Goal: Obtain resource: Download file/media

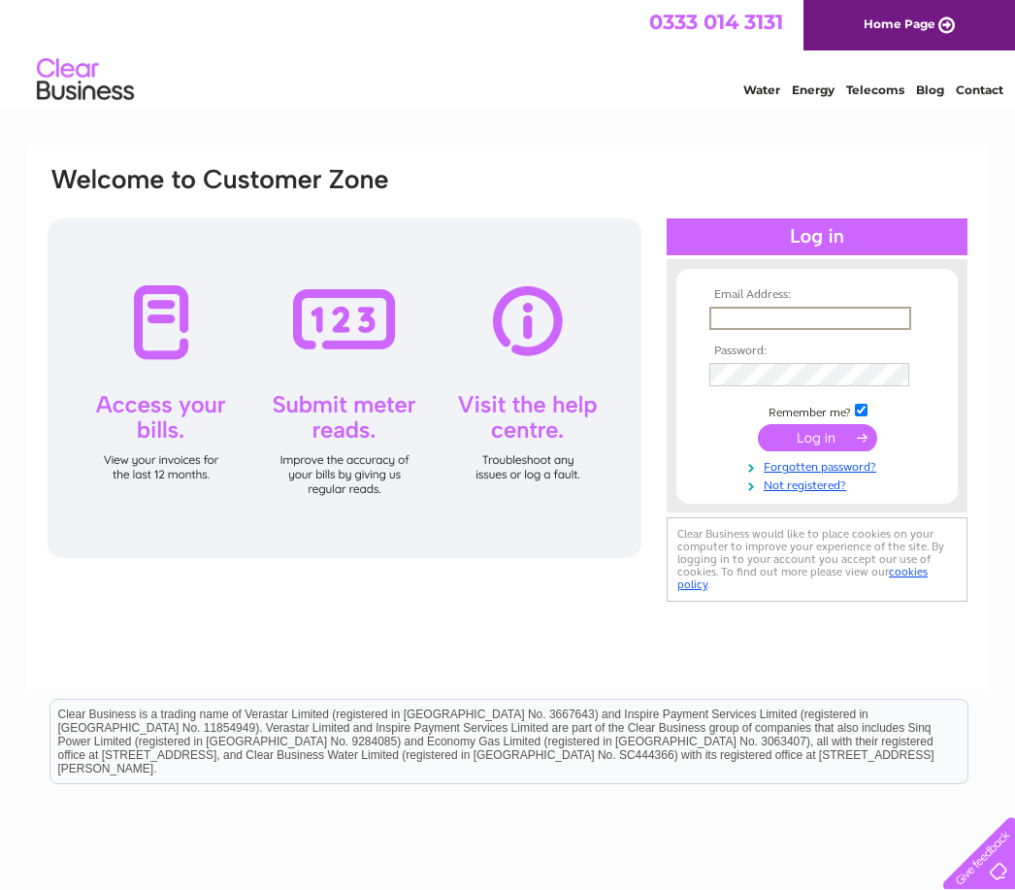
type input "[PERSON_NAME][EMAIL_ADDRESS][DOMAIN_NAME]"
click at [817, 438] on input "submit" at bounding box center [817, 435] width 119 height 27
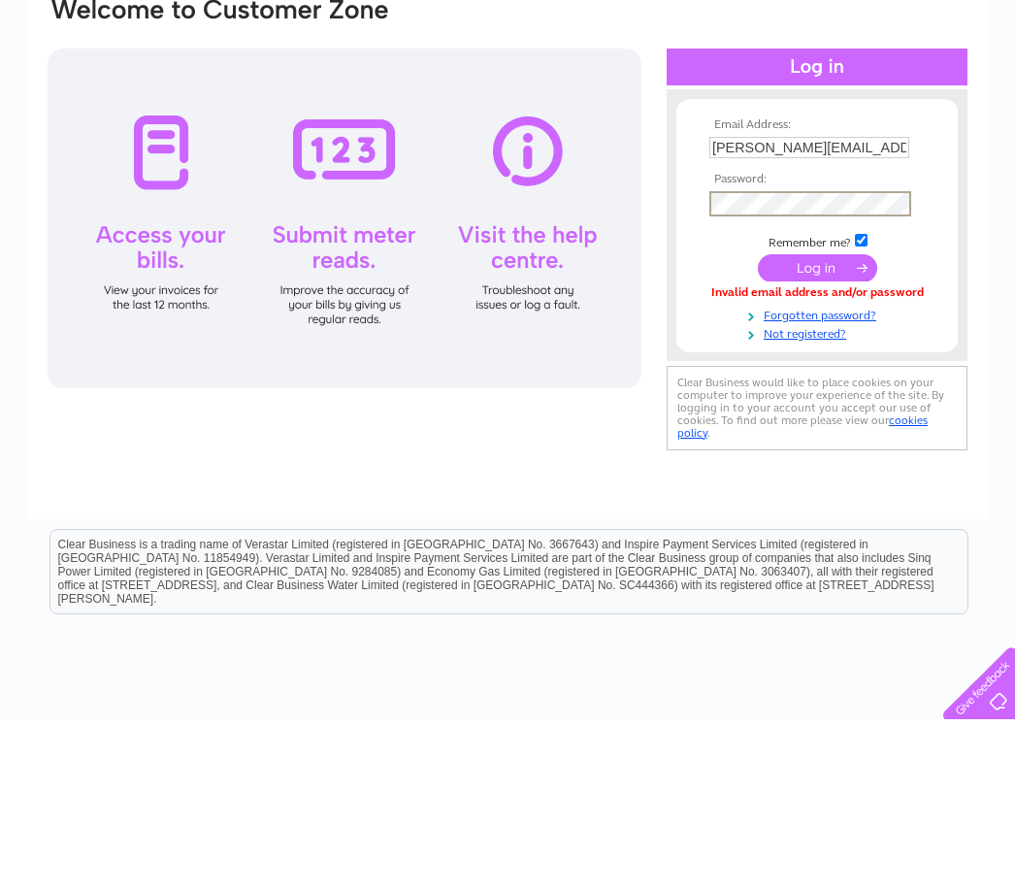
click at [832, 424] on input "submit" at bounding box center [817, 437] width 119 height 27
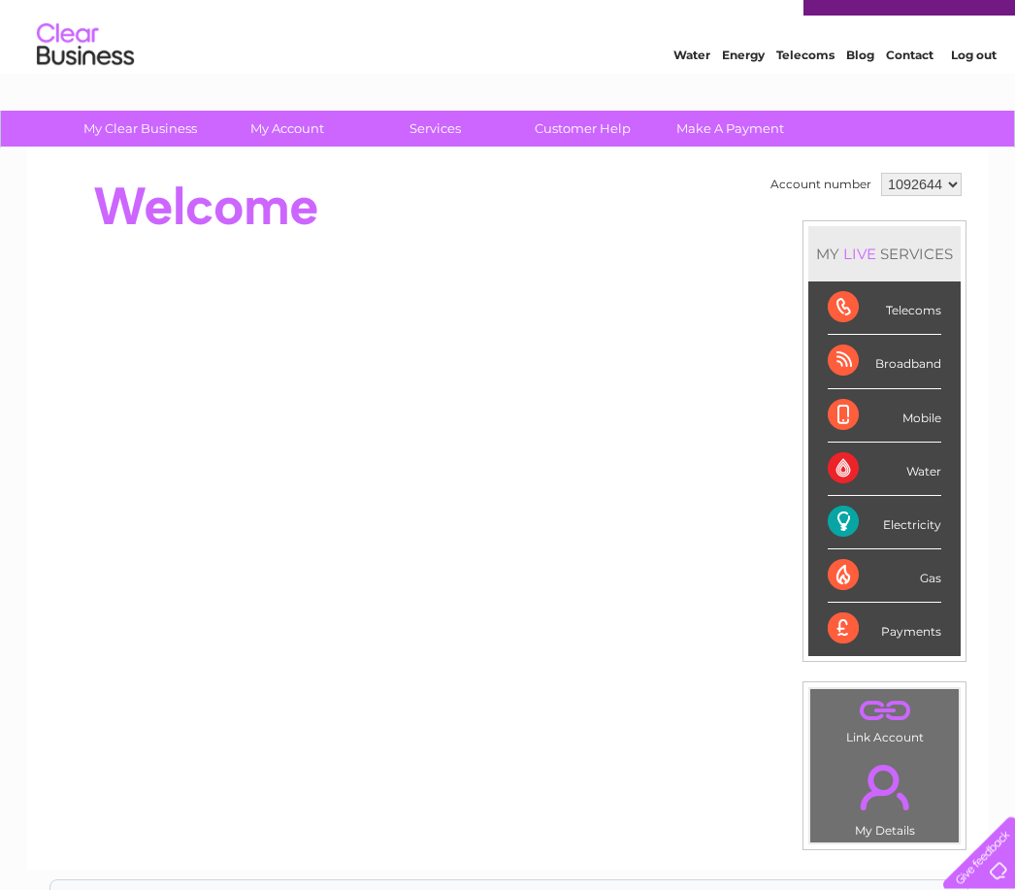
scroll to position [35, 0]
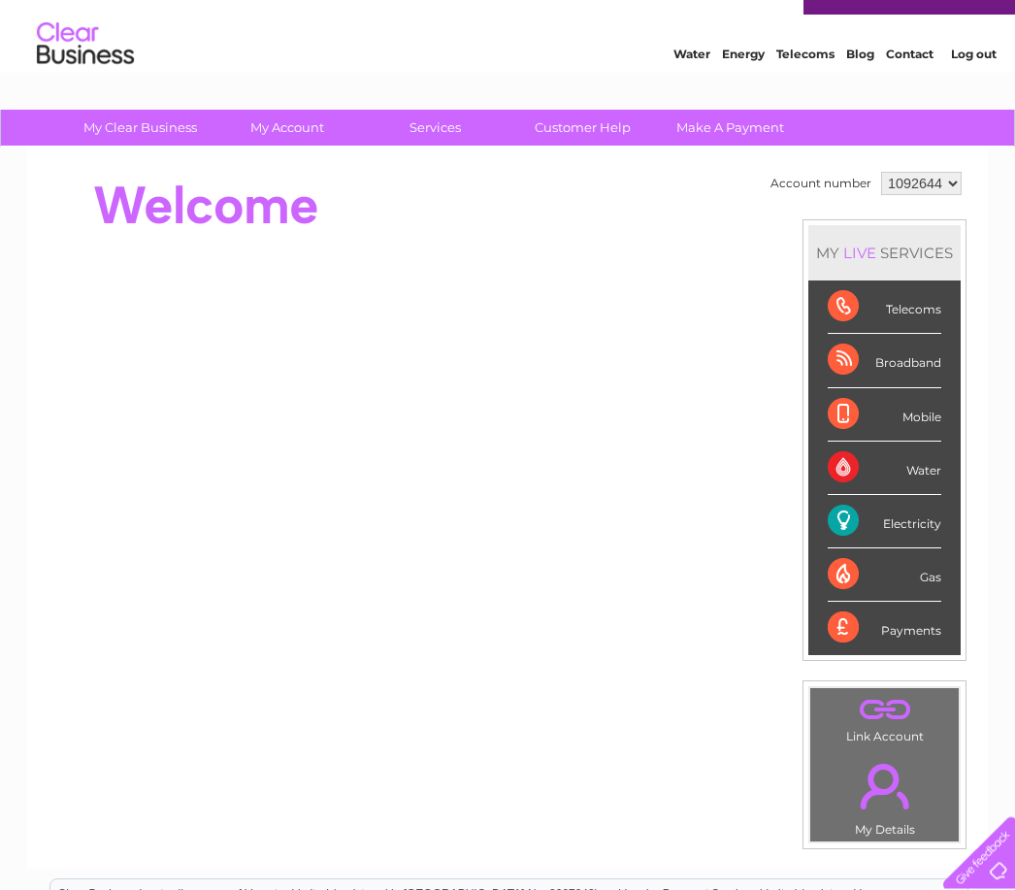
click at [910, 529] on div "Electricity" at bounding box center [883, 522] width 113 height 53
click at [932, 519] on div "Electricity" at bounding box center [883, 522] width 113 height 53
click at [861, 525] on div "Electricity" at bounding box center [883, 522] width 113 height 53
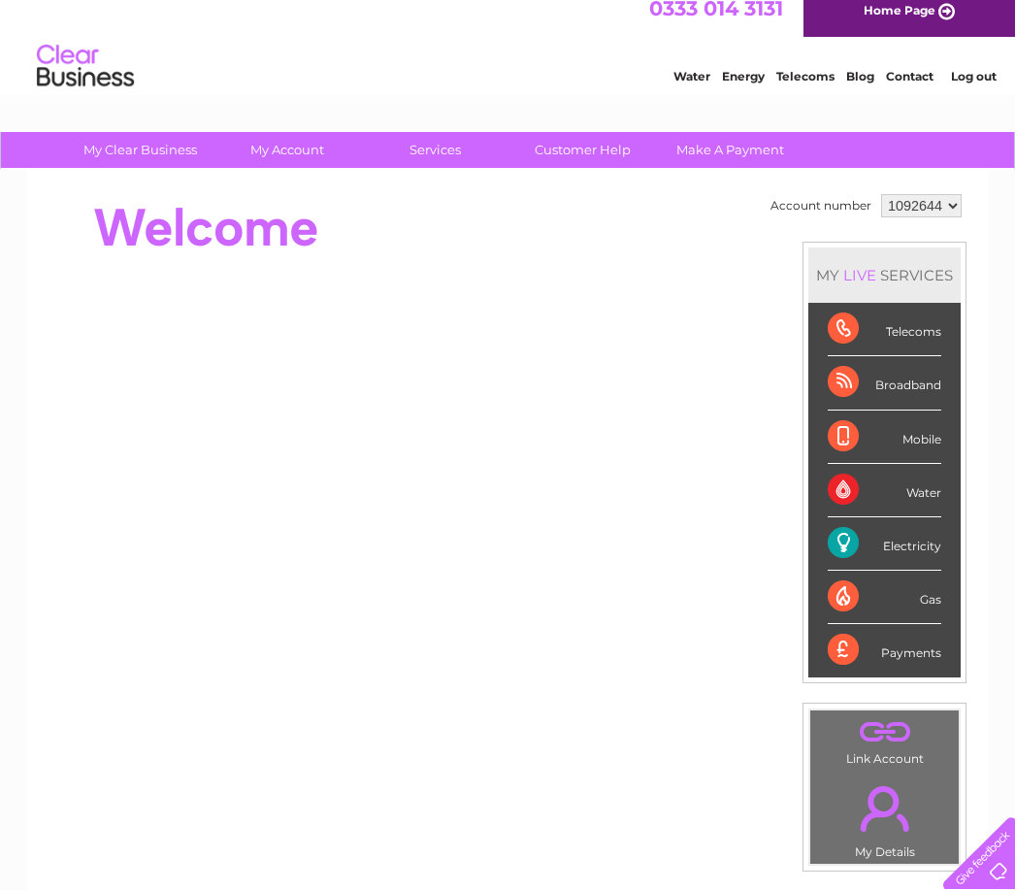
scroll to position [0, 0]
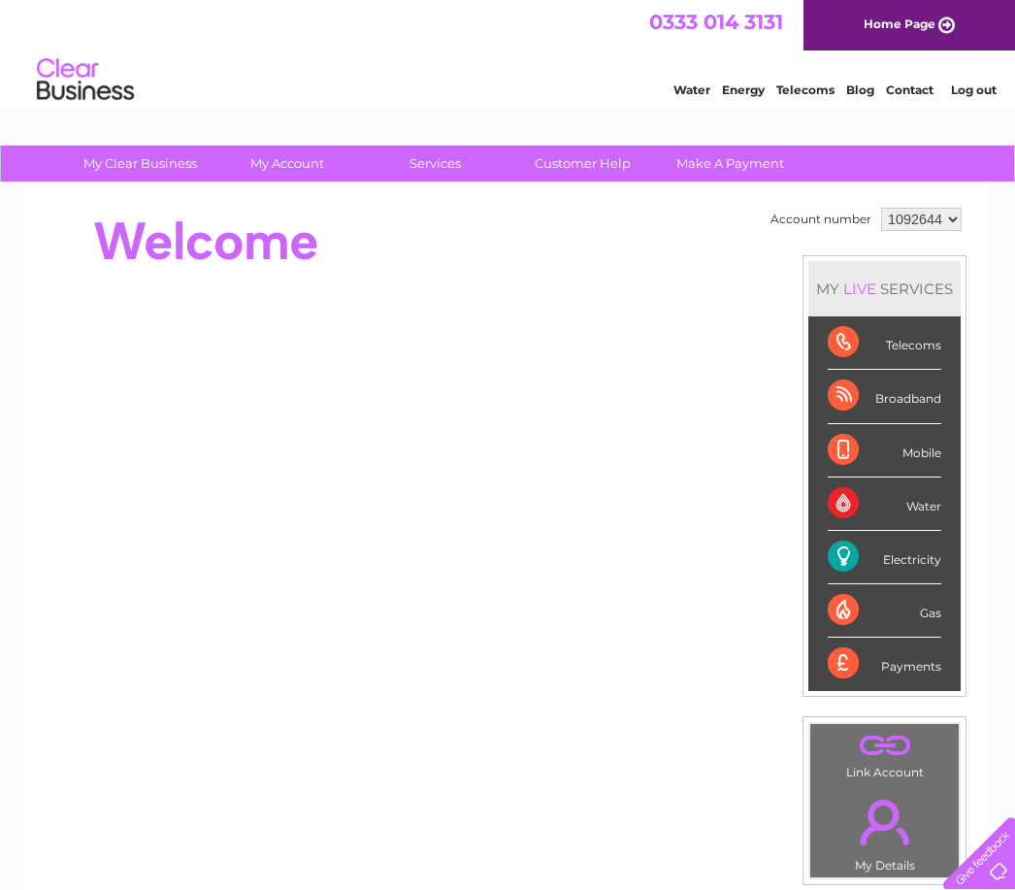
click at [753, 96] on link "Energy" at bounding box center [743, 89] width 43 height 15
click at [760, 167] on link "Make A Payment" at bounding box center [730, 164] width 160 height 36
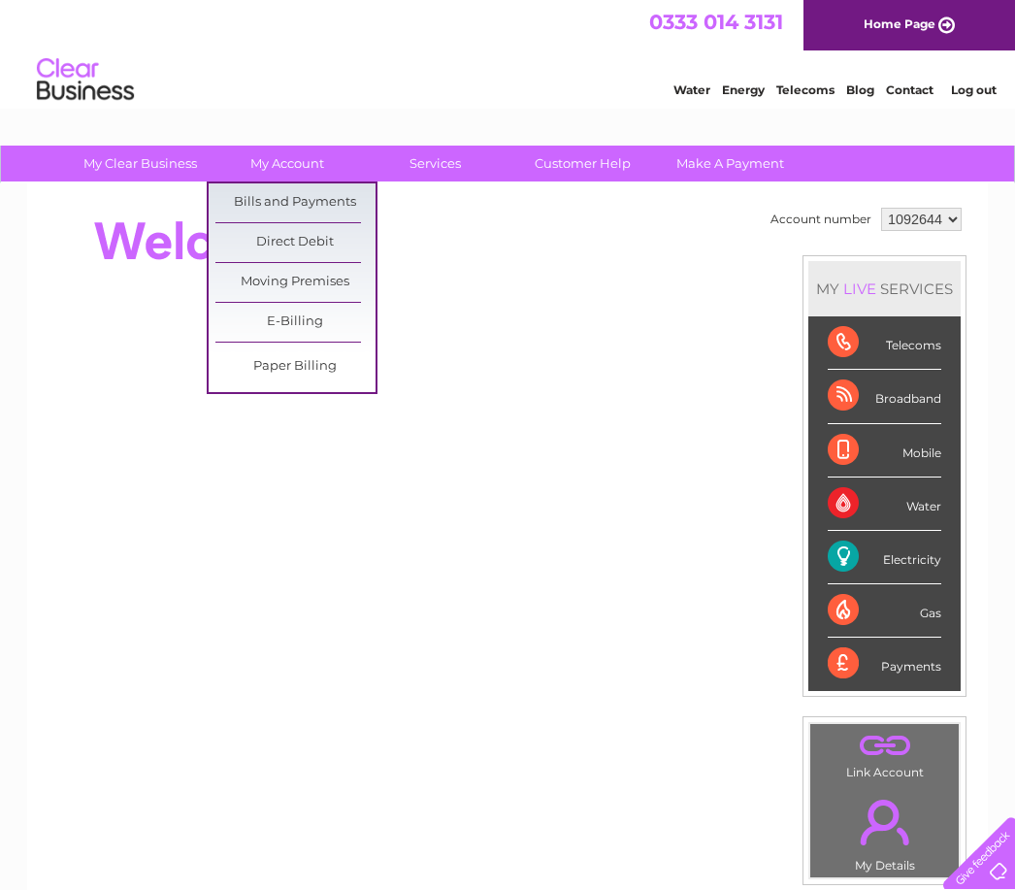
click at [319, 199] on link "Bills and Payments" at bounding box center [295, 202] width 160 height 39
click at [313, 200] on link "Bills and Payments" at bounding box center [295, 202] width 160 height 39
click at [479, 247] on div at bounding box center [399, 242] width 706 height 78
click at [294, 207] on link "Bills and Payments" at bounding box center [295, 202] width 160 height 39
click at [315, 199] on link "Bills and Payments" at bounding box center [295, 202] width 160 height 39
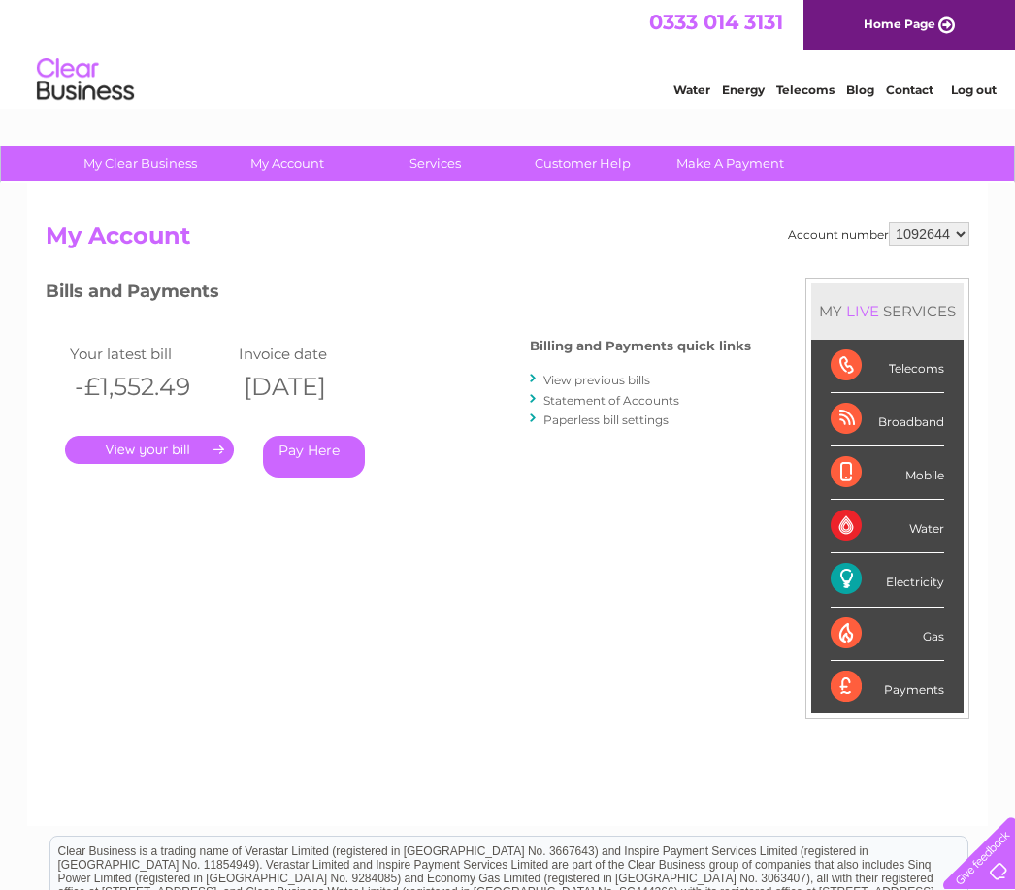
click at [180, 439] on link "." at bounding box center [149, 450] width 169 height 28
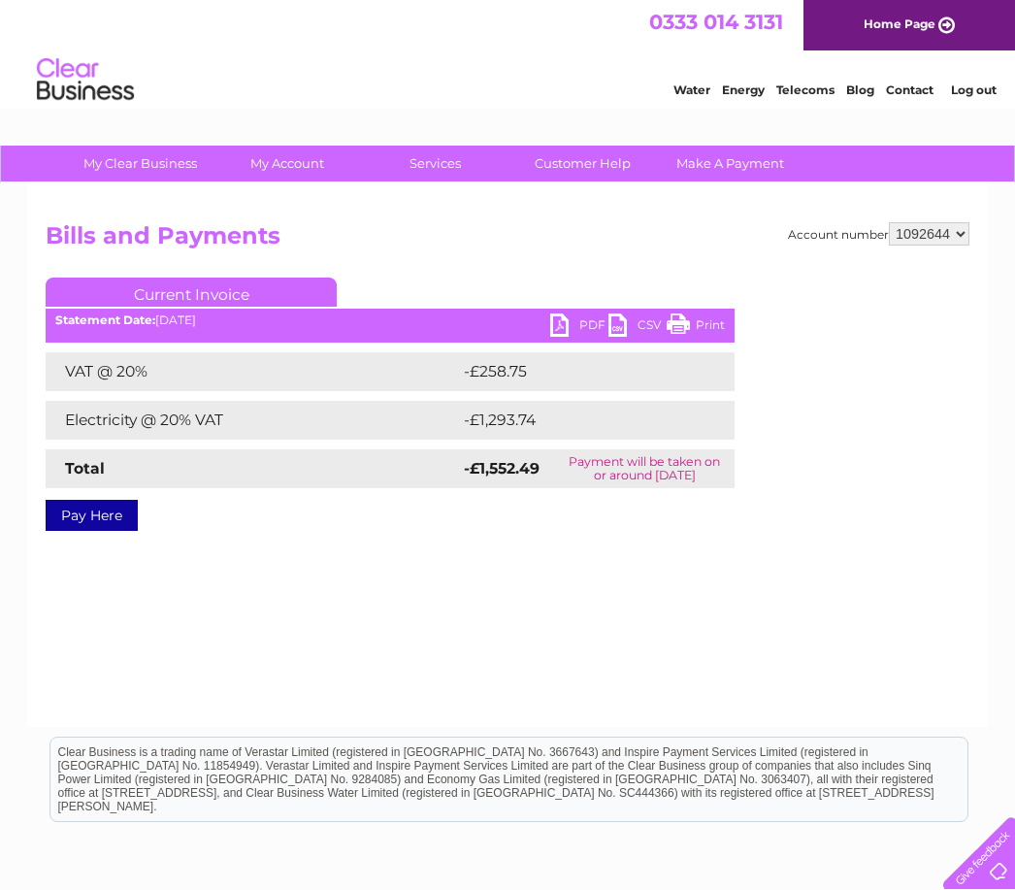
click at [572, 323] on link "PDF" at bounding box center [579, 327] width 58 height 28
